Goal: Task Accomplishment & Management: Manage account settings

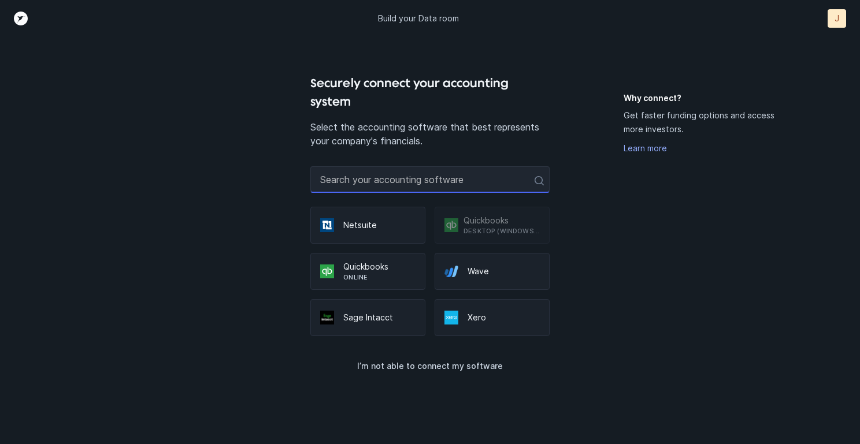
click at [446, 172] on input "text" at bounding box center [429, 179] width 239 height 27
click at [353, 273] on p "Online" at bounding box center [379, 277] width 72 height 9
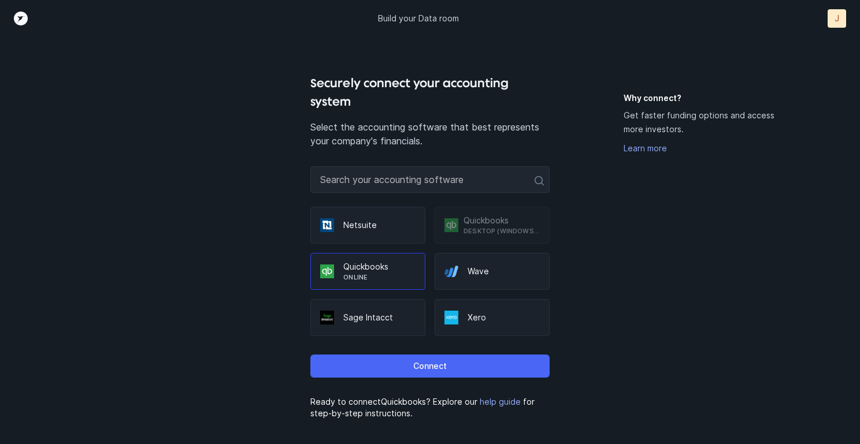
click at [384, 355] on button "Connect" at bounding box center [429, 366] width 239 height 23
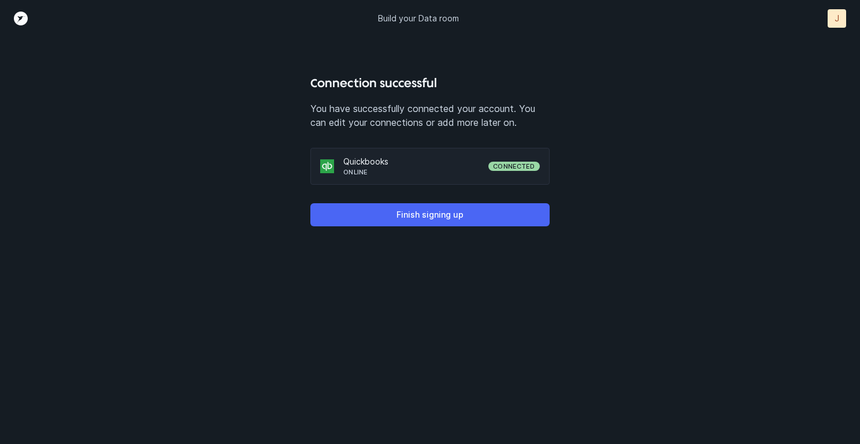
click at [436, 213] on p "Finish signing up" at bounding box center [429, 215] width 67 height 14
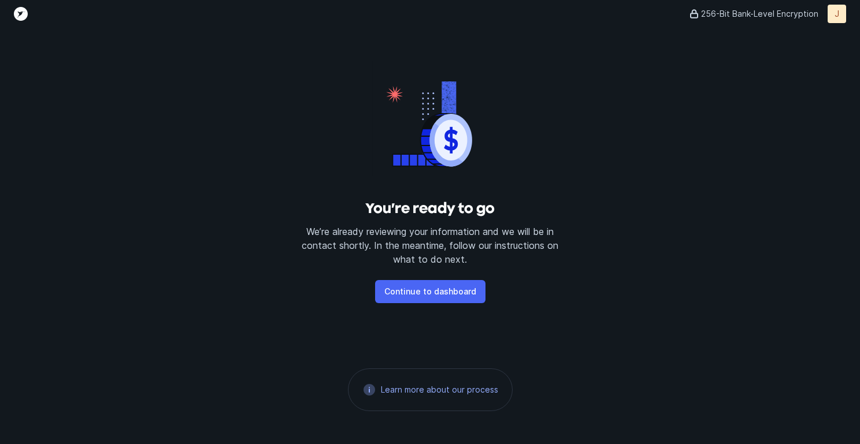
click at [427, 288] on p "Continue to dashboard" at bounding box center [430, 292] width 92 height 14
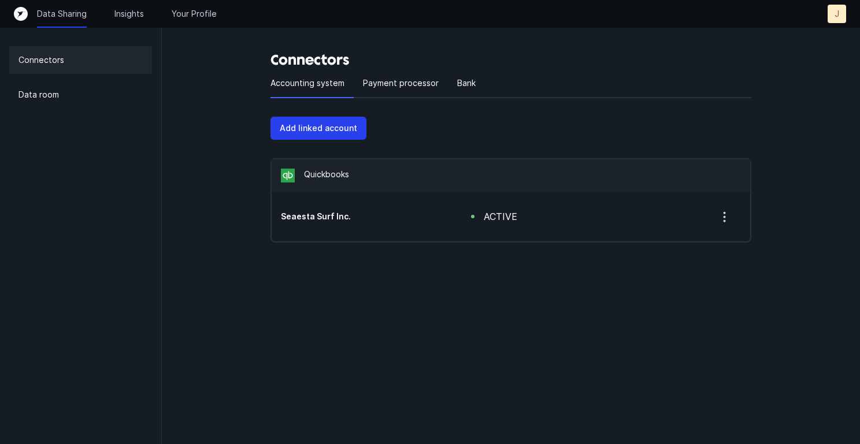
click at [46, 55] on p "Connectors" at bounding box center [41, 60] width 46 height 14
click at [429, 88] on p "Payment processor" at bounding box center [401, 83] width 76 height 14
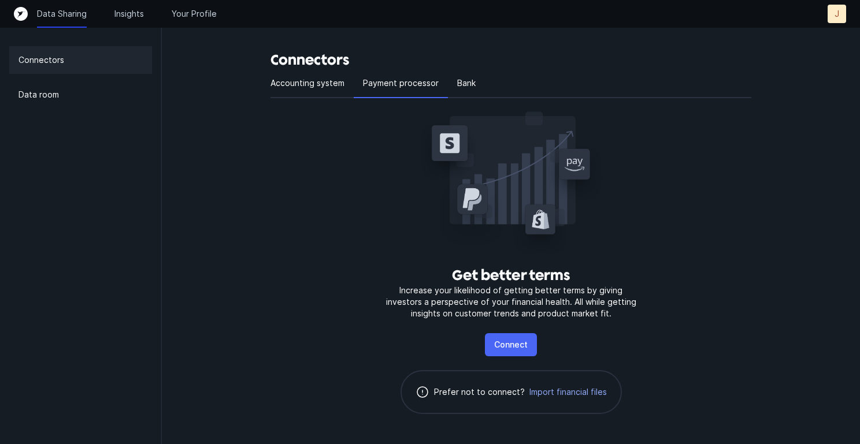
click at [526, 344] on p "Connect" at bounding box center [511, 345] width 34 height 14
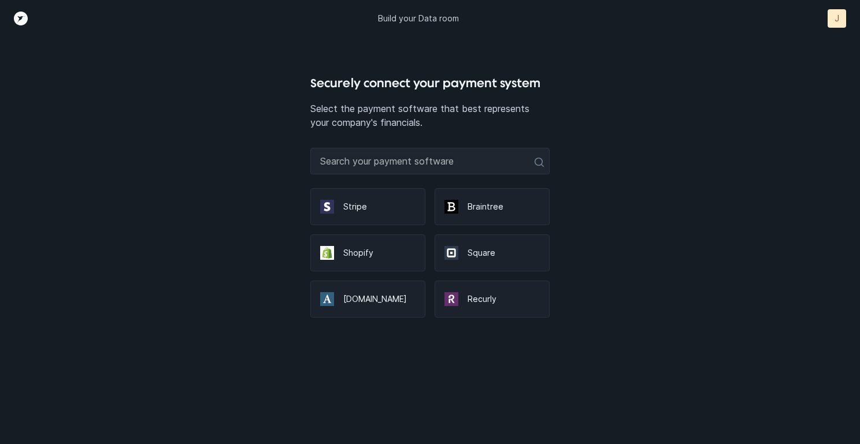
click at [357, 247] on p "Shopify" at bounding box center [379, 253] width 72 height 12
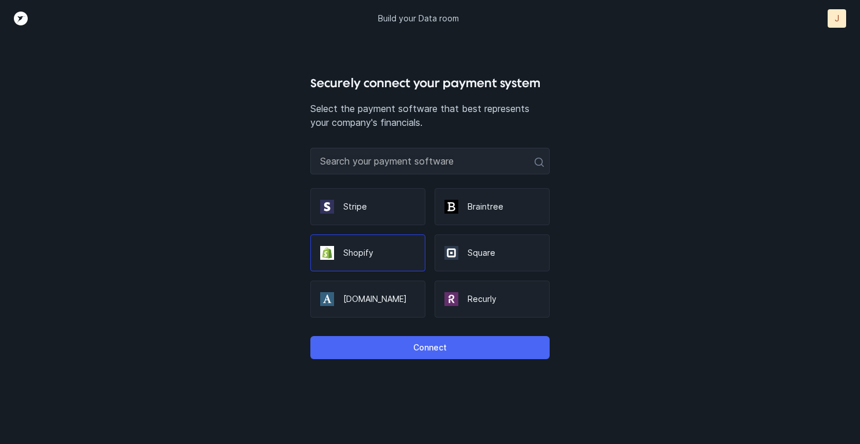
click at [397, 344] on button "Connect" at bounding box center [429, 347] width 239 height 23
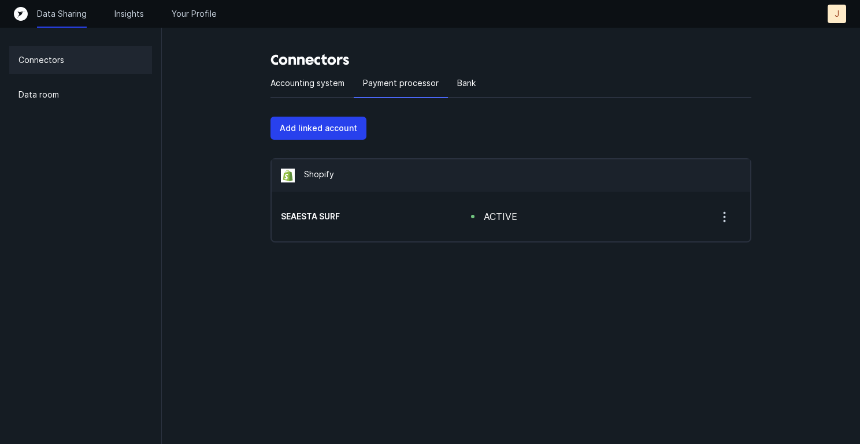
click at [51, 60] on p "Connectors" at bounding box center [41, 60] width 46 height 14
click at [464, 88] on p "Bank" at bounding box center [466, 83] width 18 height 14
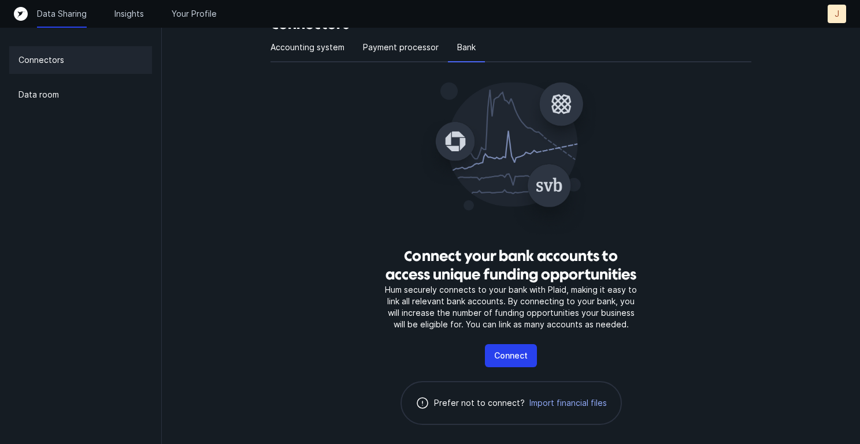
scroll to position [58, 0]
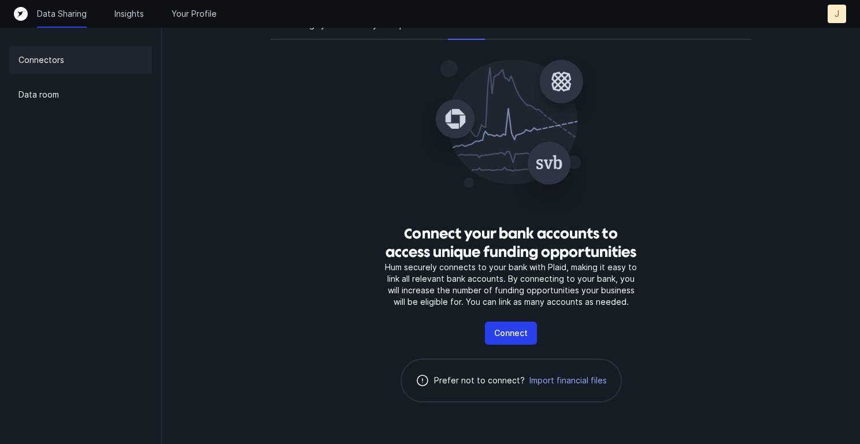
click at [19, 12] on icon "Top" at bounding box center [21, 14] width 14 height 14
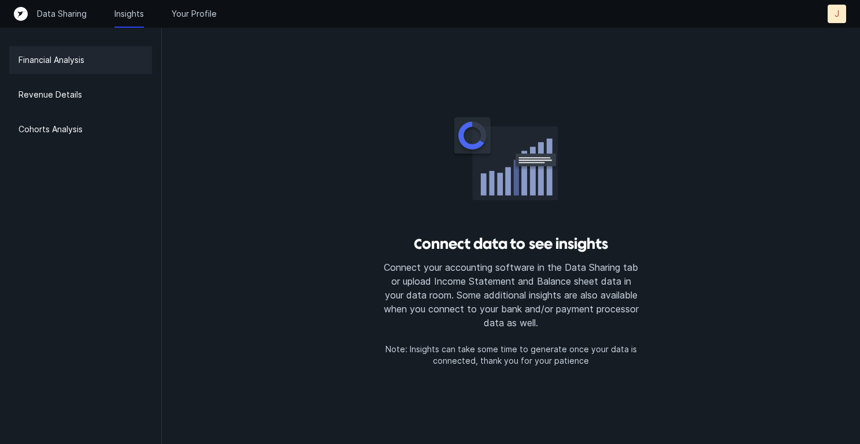
click at [70, 61] on p "Financial Analysis" at bounding box center [51, 60] width 66 height 14
click at [105, 81] on div "Revenue Details" at bounding box center [80, 95] width 143 height 28
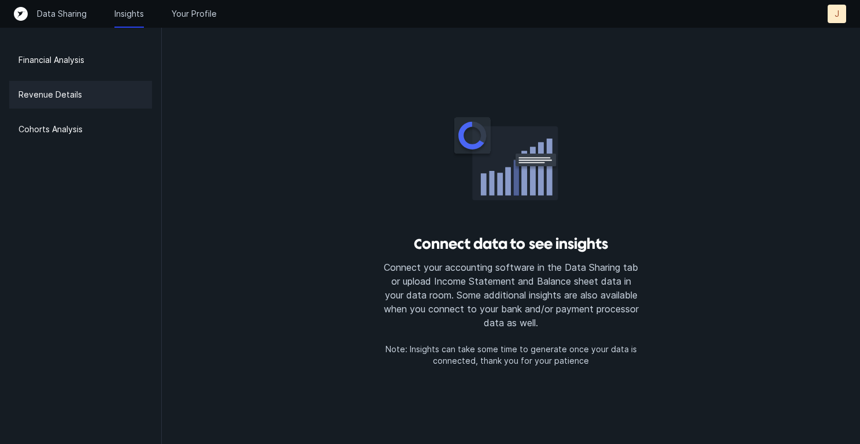
click at [99, 101] on div "Revenue Details" at bounding box center [80, 95] width 143 height 28
click at [91, 131] on div "Cohorts Analysis" at bounding box center [80, 130] width 143 height 28
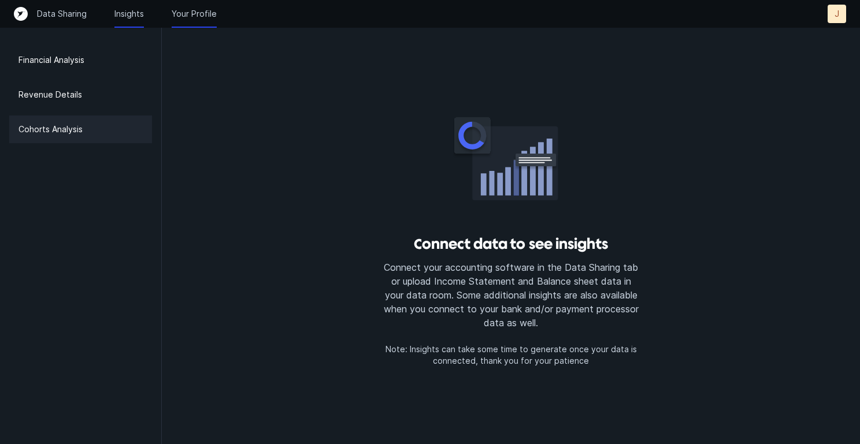
click at [195, 10] on p "Your Profile" at bounding box center [194, 14] width 45 height 12
